Goal: Transaction & Acquisition: Purchase product/service

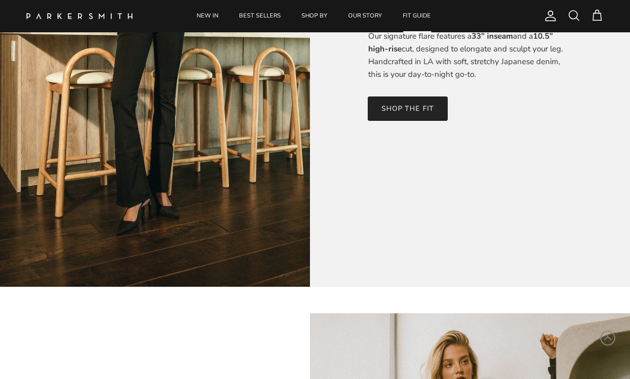
scroll to position [6, 0]
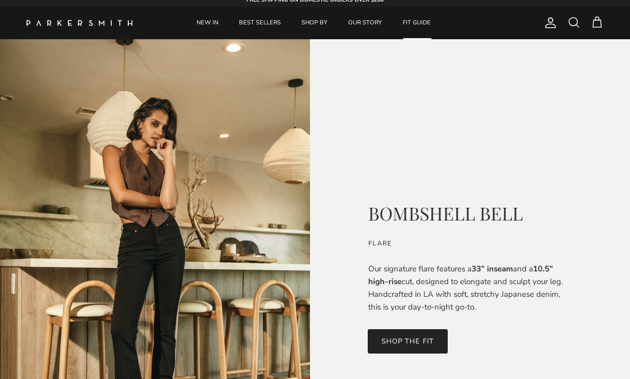
click at [393, 349] on link "SHOP THE FIT" at bounding box center [408, 341] width 80 height 24
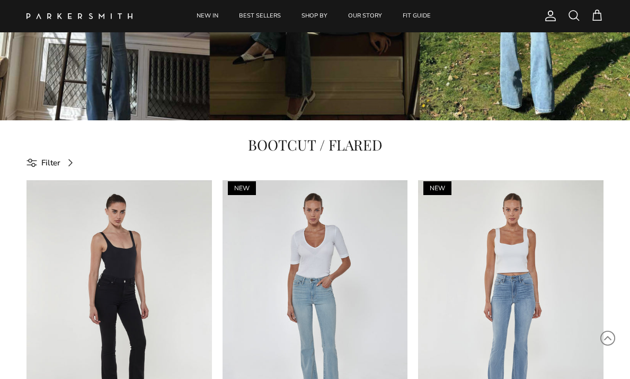
scroll to position [234, 0]
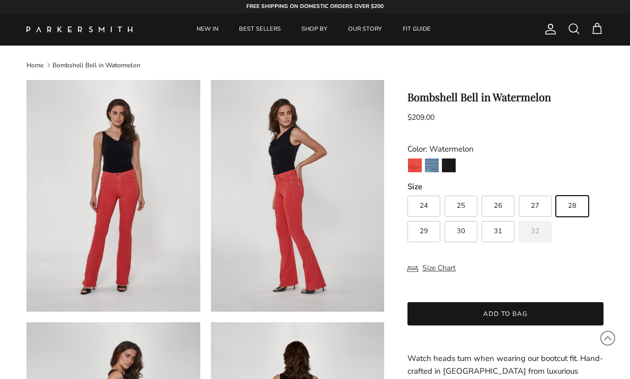
scroll to position [196, 0]
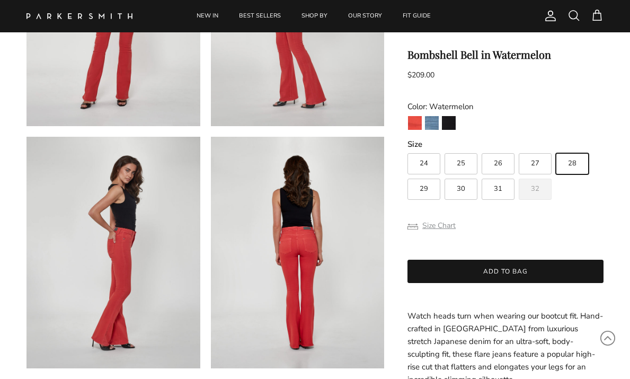
click at [437, 226] on button "Size Chart" at bounding box center [432, 226] width 48 height 20
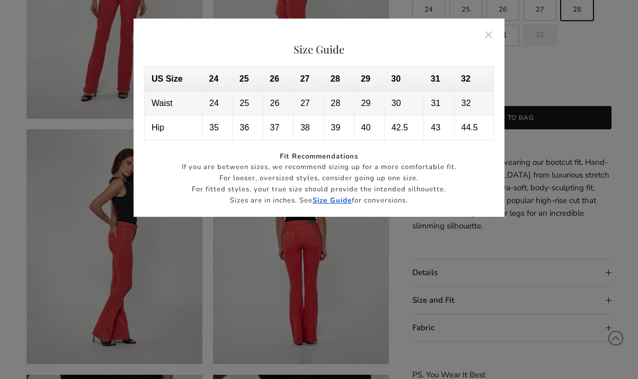
click at [341, 201] on strong "Size Guide" at bounding box center [332, 201] width 39 height 10
click at [485, 34] on button "Close" at bounding box center [489, 34] width 24 height 24
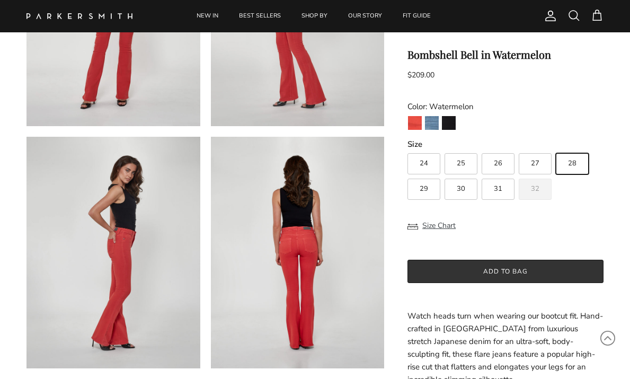
click at [532, 274] on button "Add to bag" at bounding box center [506, 271] width 196 height 23
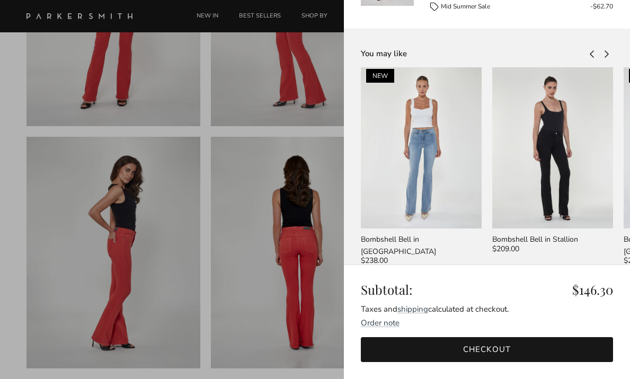
scroll to position [110, 0]
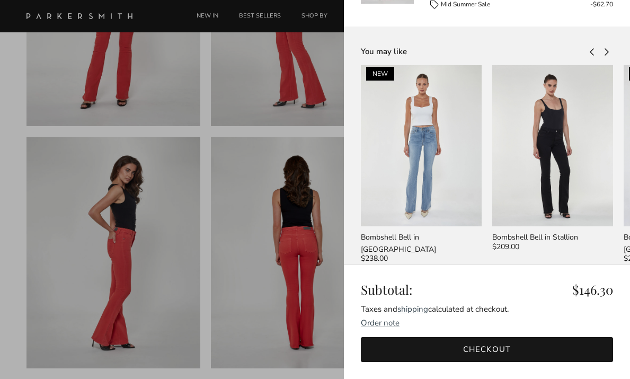
click at [496, 353] on link "Checkout" at bounding box center [487, 349] width 252 height 25
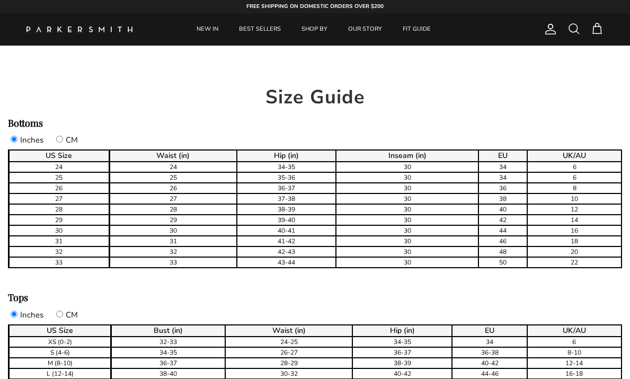
click at [0, 0] on div "CM" at bounding box center [0, 0] width 0 height 0
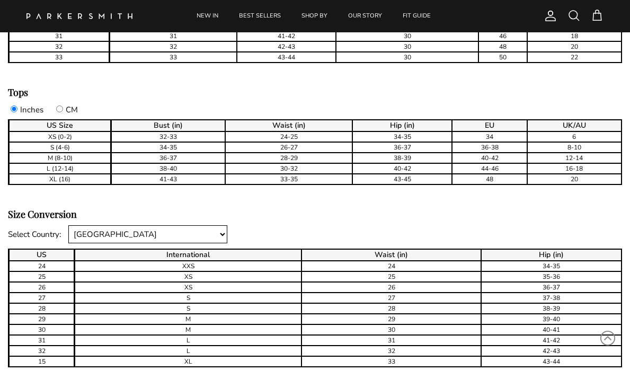
scroll to position [52, 0]
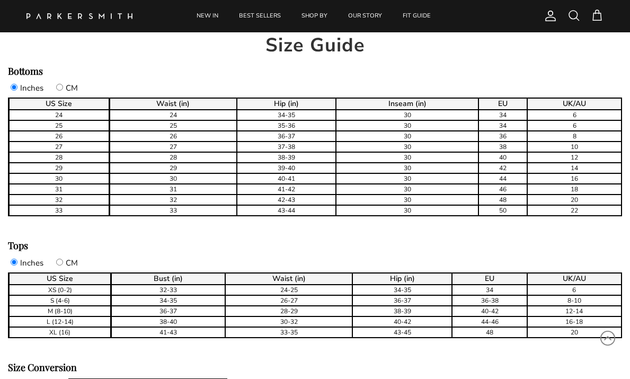
click at [0, 0] on div "Size Conversion" at bounding box center [0, 0] width 0 height 0
